Goal: Navigation & Orientation: Find specific page/section

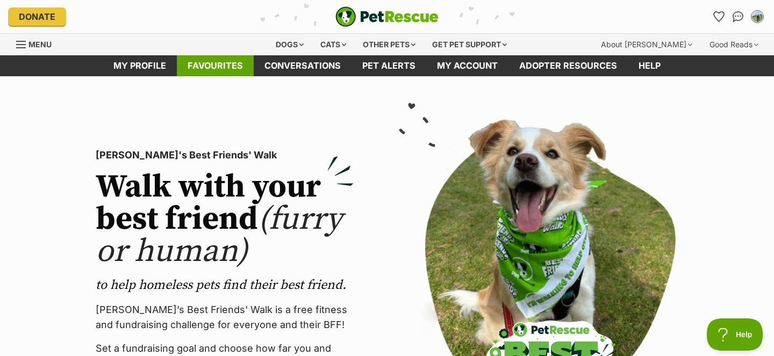
click at [235, 63] on link "Favourites" at bounding box center [215, 65] width 77 height 21
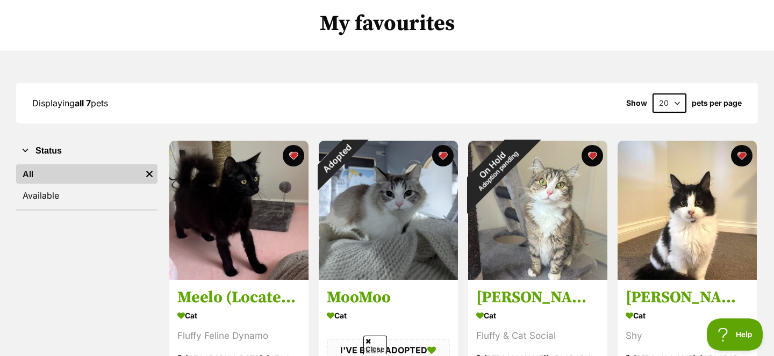
scroll to position [117, 0]
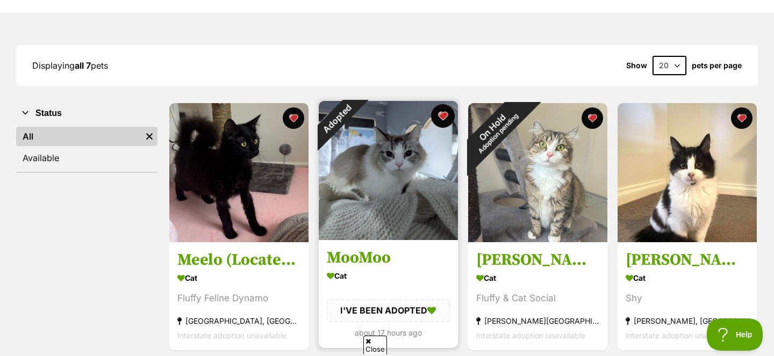
click at [443, 112] on button "favourite" at bounding box center [443, 116] width 24 height 24
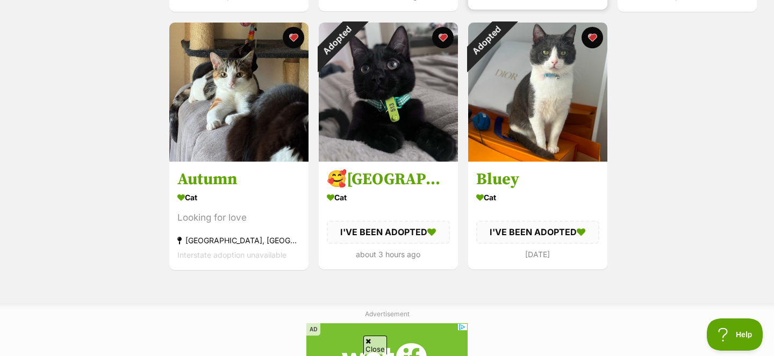
scroll to position [440, 0]
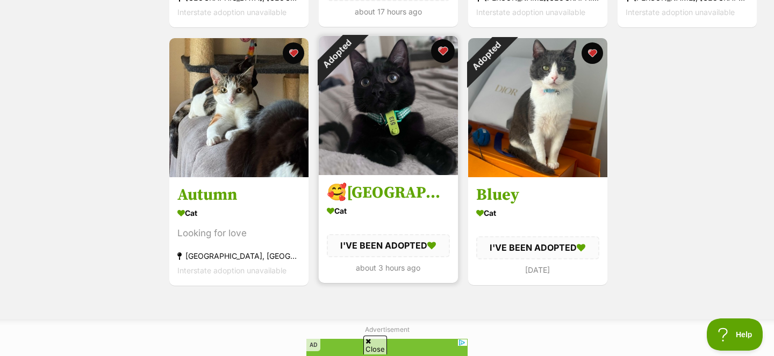
click at [438, 47] on button "favourite" at bounding box center [443, 51] width 24 height 24
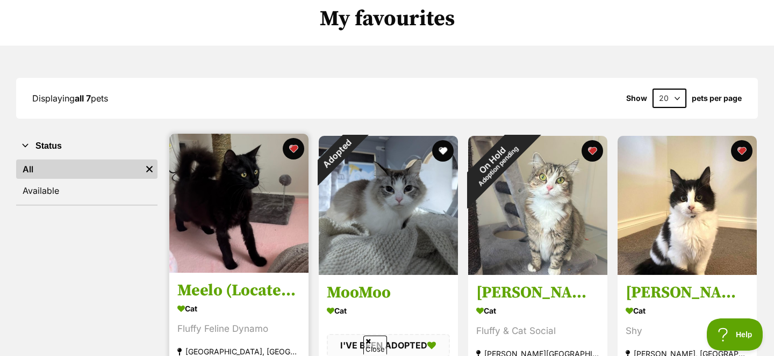
scroll to position [0, 0]
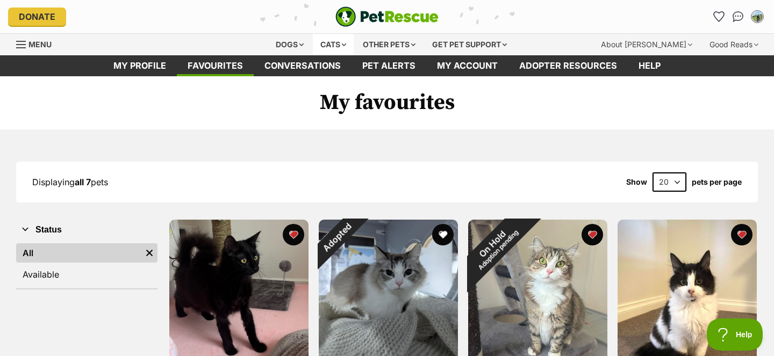
click at [325, 45] on div "Cats" at bounding box center [333, 45] width 41 height 22
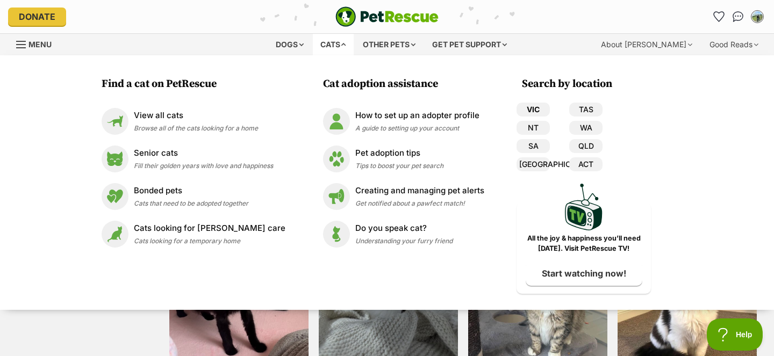
click at [524, 113] on link "VIC" at bounding box center [533, 110] width 33 height 14
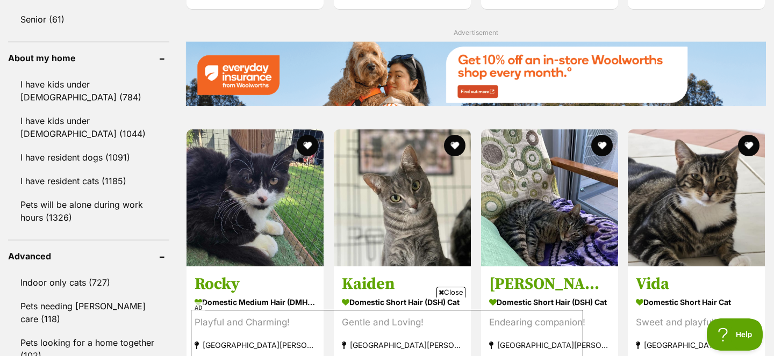
scroll to position [1210, 0]
